Goal: Information Seeking & Learning: Learn about a topic

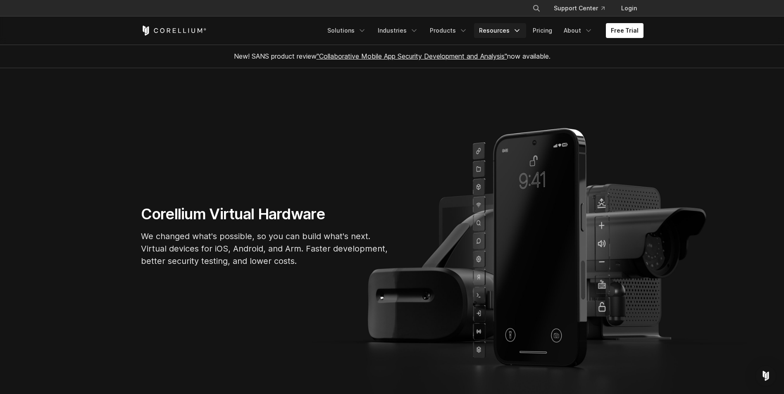
click at [493, 26] on link "Resources" at bounding box center [500, 30] width 52 height 15
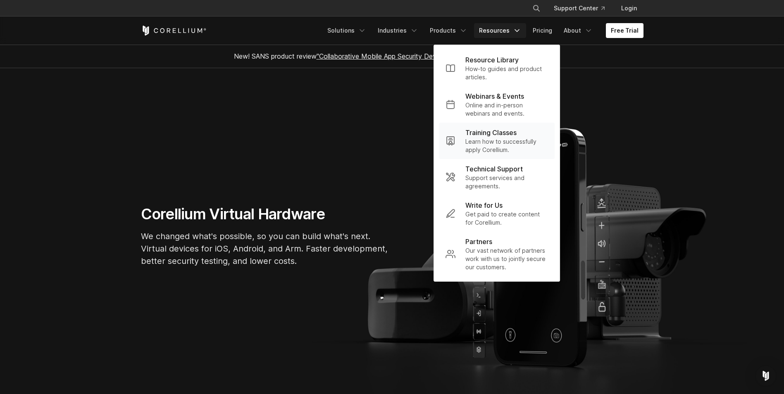
click at [472, 153] on p "Learn how to successfully apply Corellium." at bounding box center [507, 146] width 83 height 17
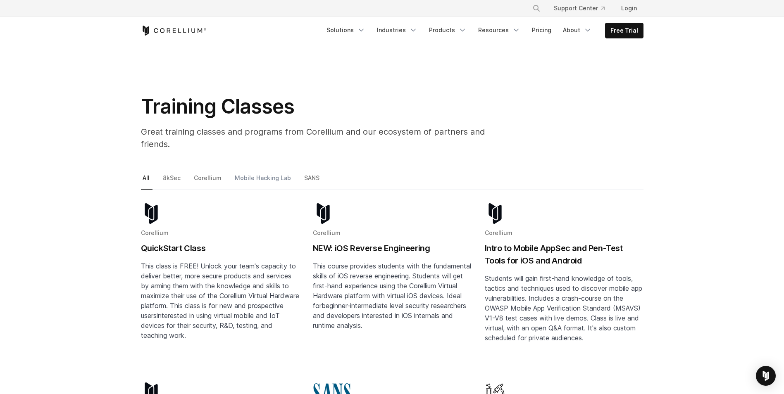
click at [256, 173] on link "Mobile Hacking Lab" at bounding box center [263, 181] width 61 height 17
